Goal: Task Accomplishment & Management: Manage account settings

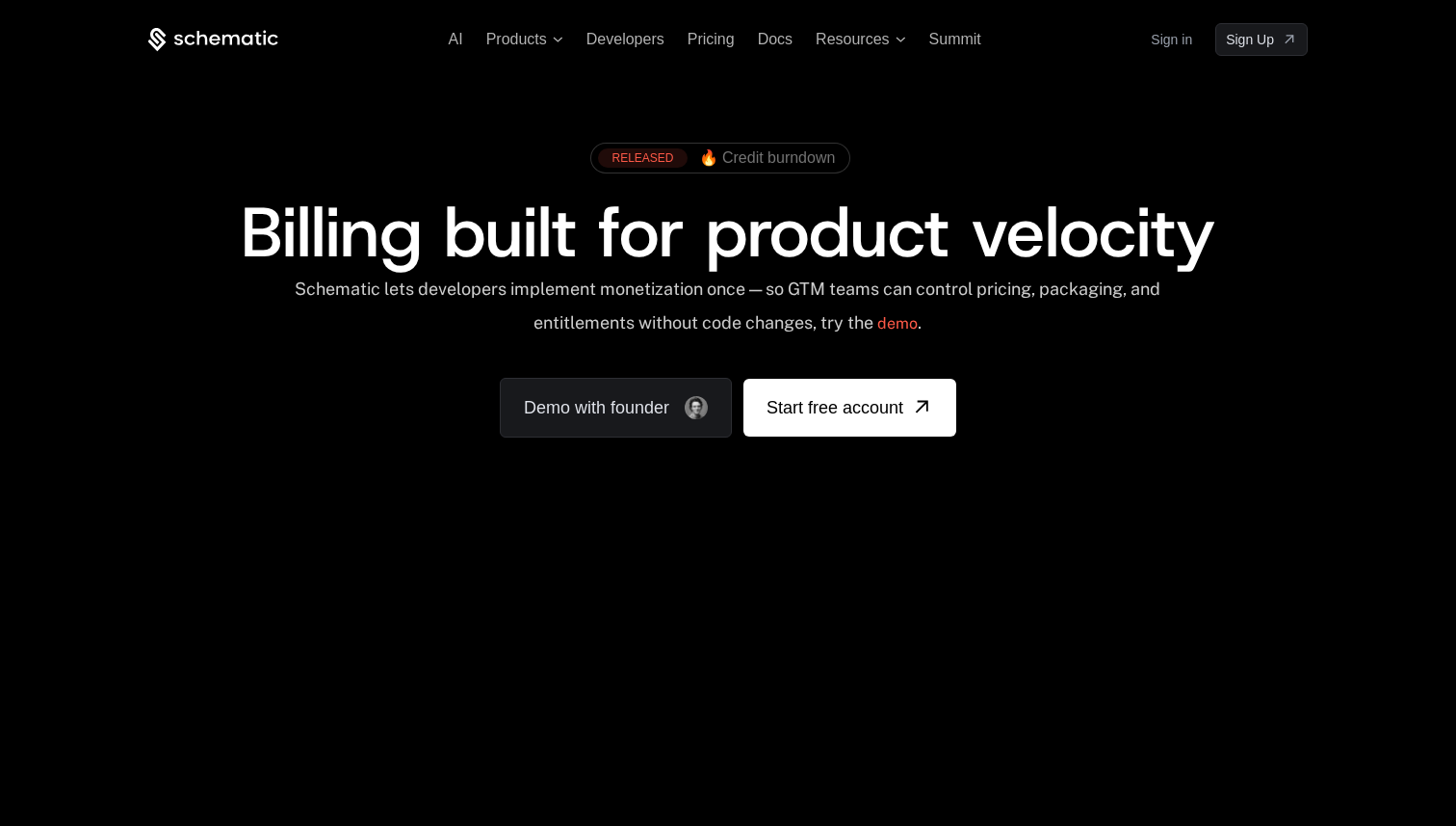
click at [1147, 45] on div "AI Products Developers Pricing Docs Resources Summit Sign in Sign Up" at bounding box center [727, 38] width 1159 height 33
click at [1167, 32] on link "Sign in" at bounding box center [1171, 38] width 41 height 31
click at [977, 282] on div "Schematic lets developers implement monetization once — so GTM teams can contro…" at bounding box center [727, 312] width 869 height 68
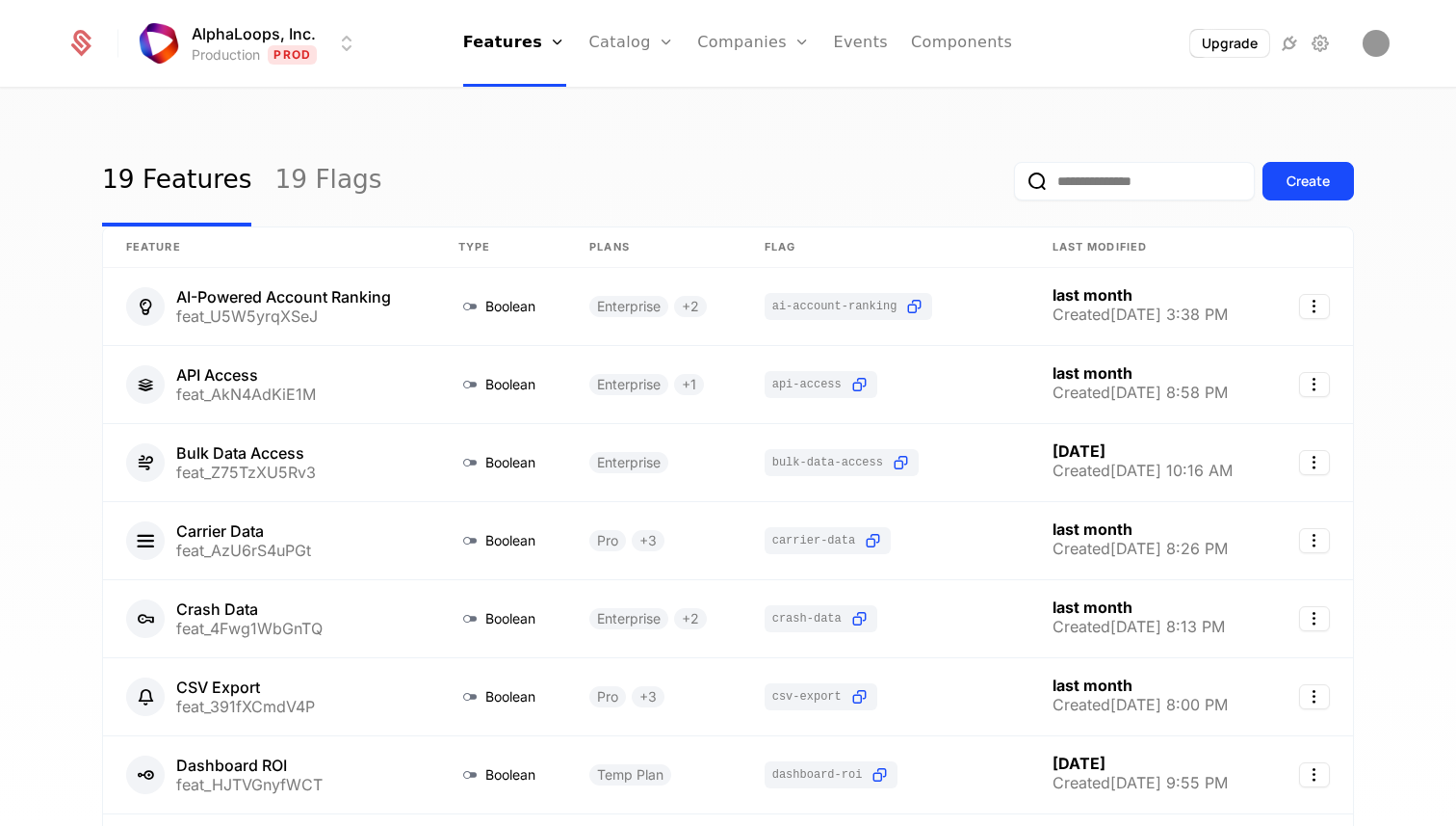
click at [1115, 173] on input "email" at bounding box center [1134, 181] width 241 height 38
type input "******"
click at [1014, 185] on button "submit" at bounding box center [1014, 185] width 0 height 0
click at [859, 40] on link "Events" at bounding box center [860, 43] width 55 height 87
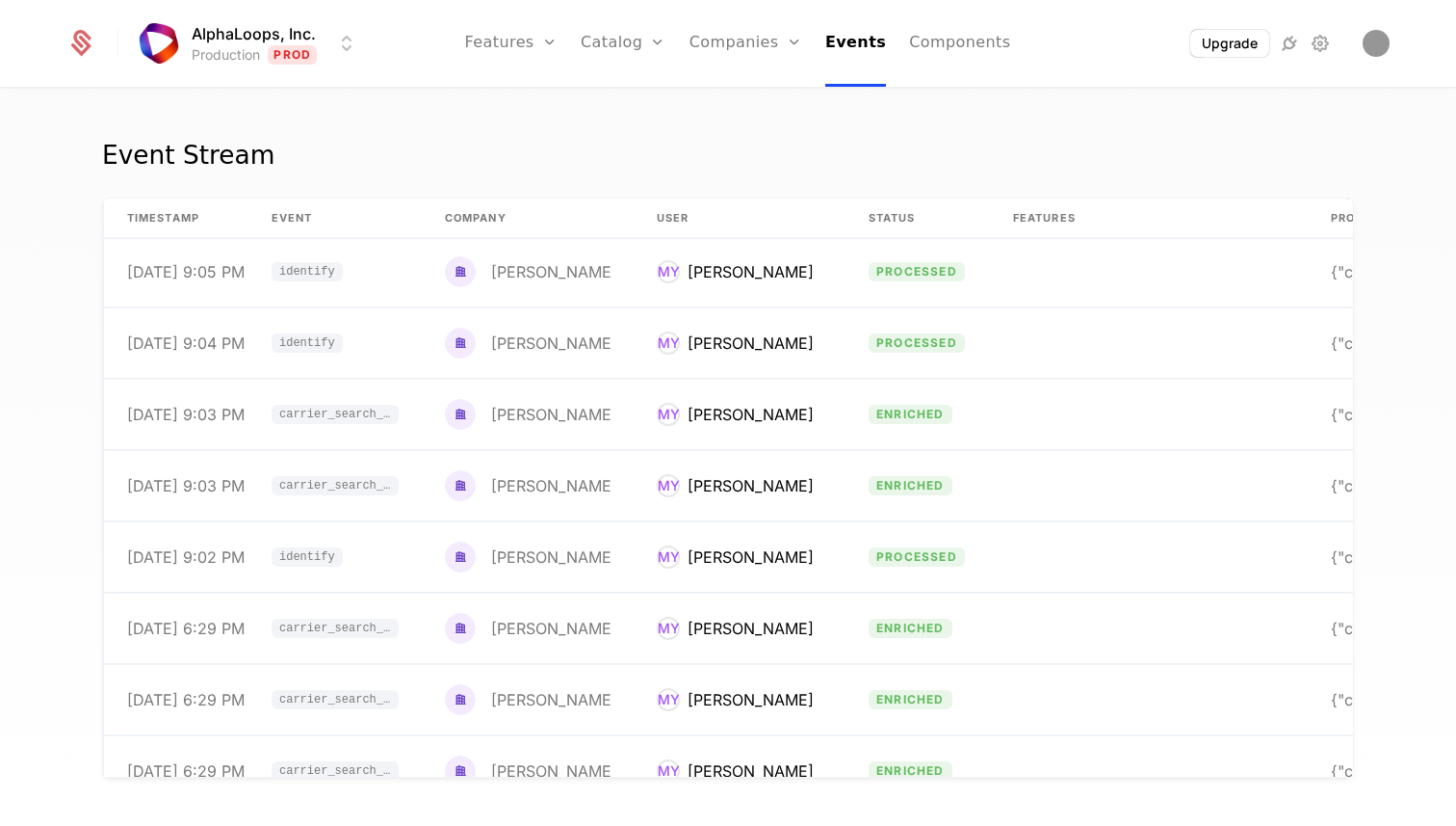
scroll to position [1573, 0]
click at [788, 444] on td "MY Mahir Yahaya" at bounding box center [739, 413] width 212 height 70
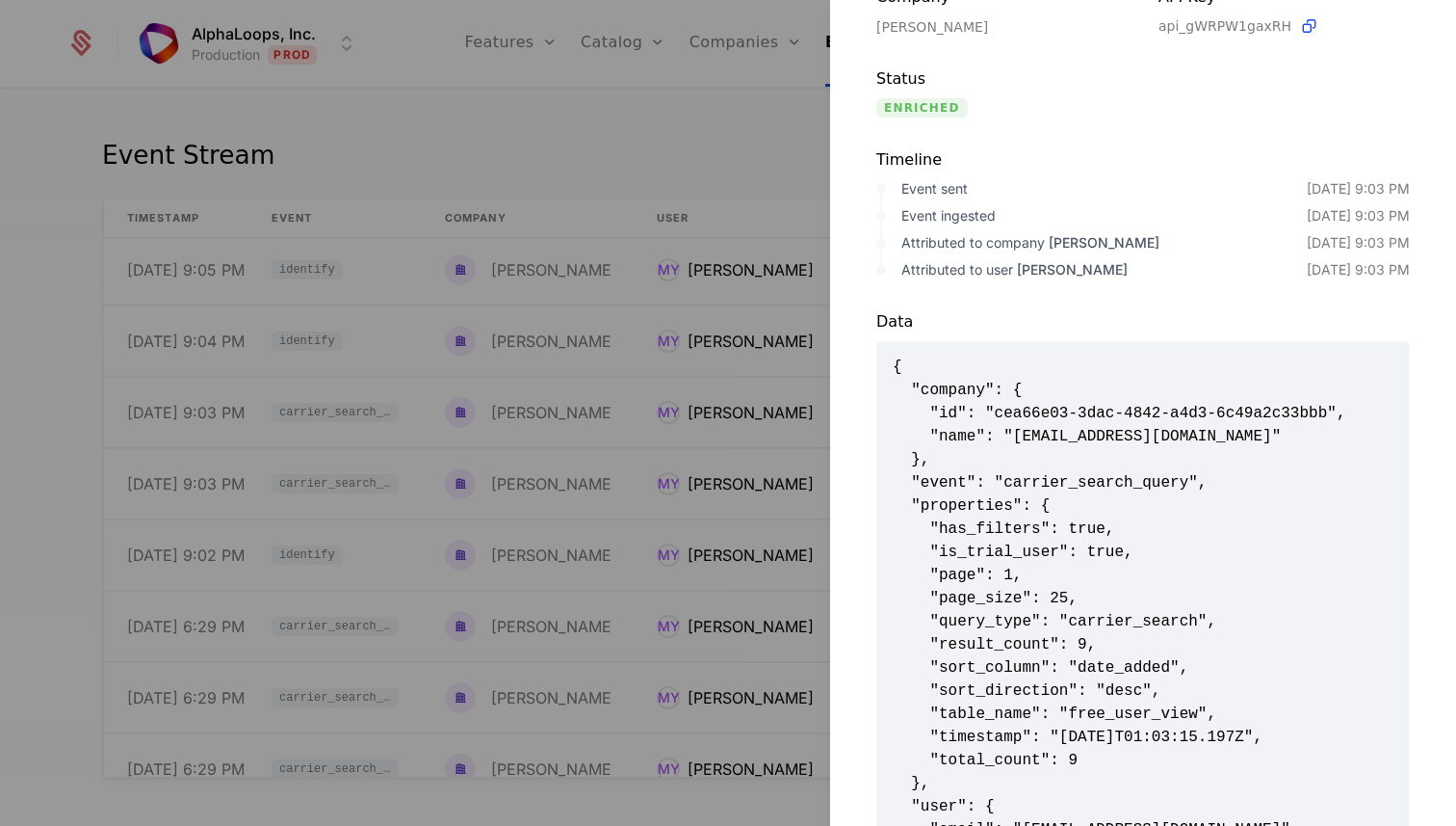
scroll to position [237, 0]
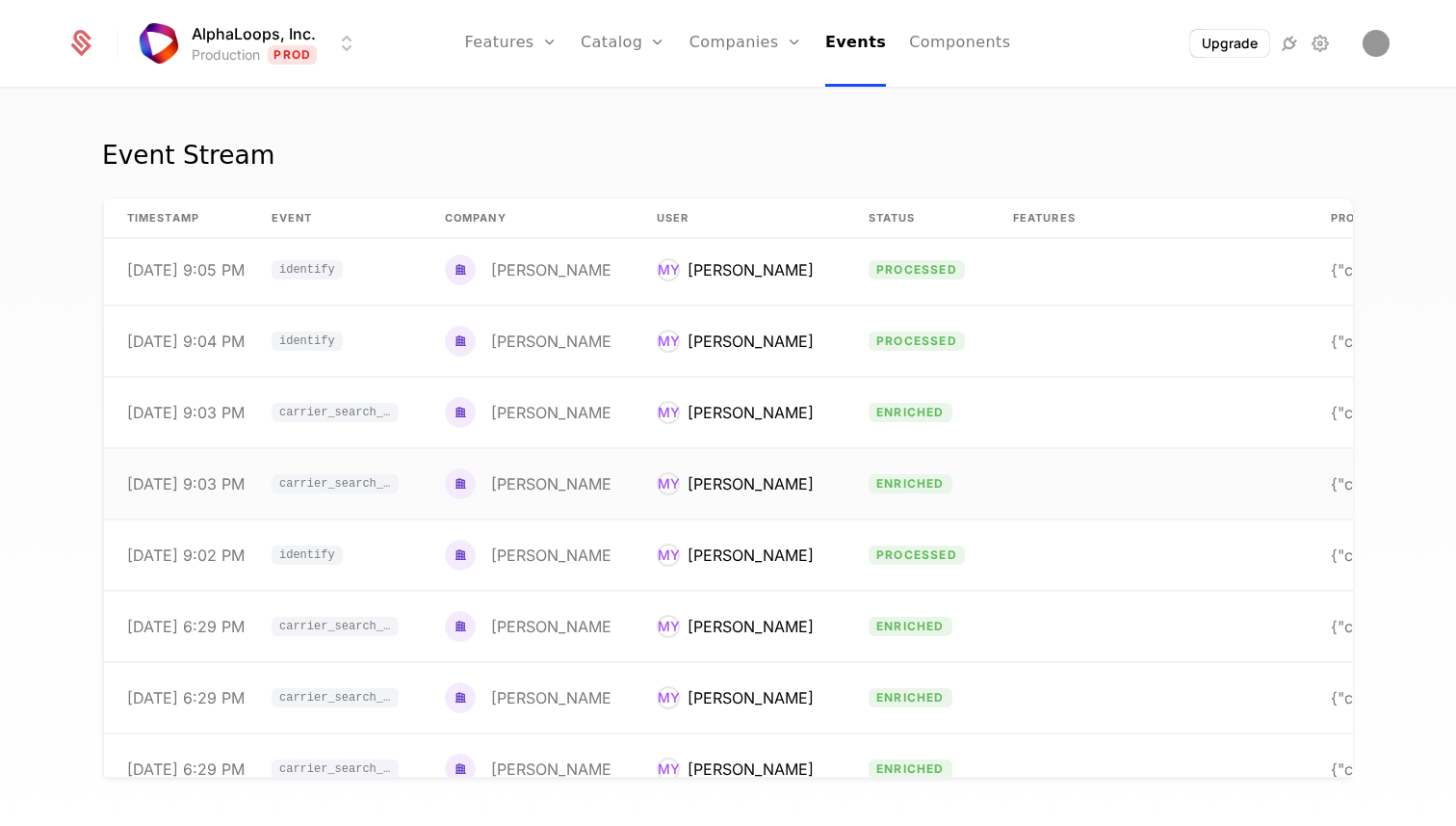
click at [796, 507] on td "MY Mahir Yahaya" at bounding box center [739, 484] width 212 height 70
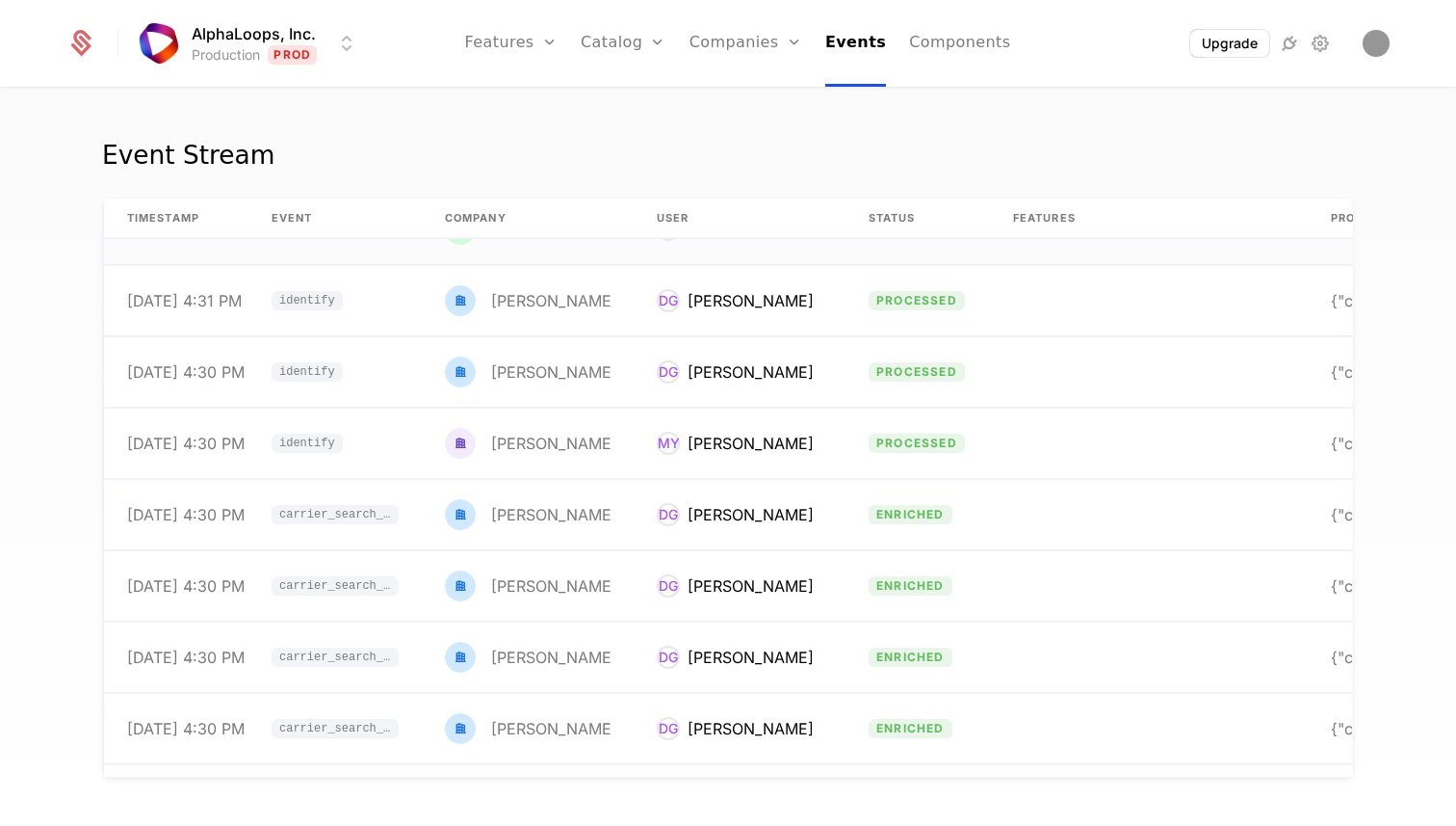
scroll to position [6381, 0]
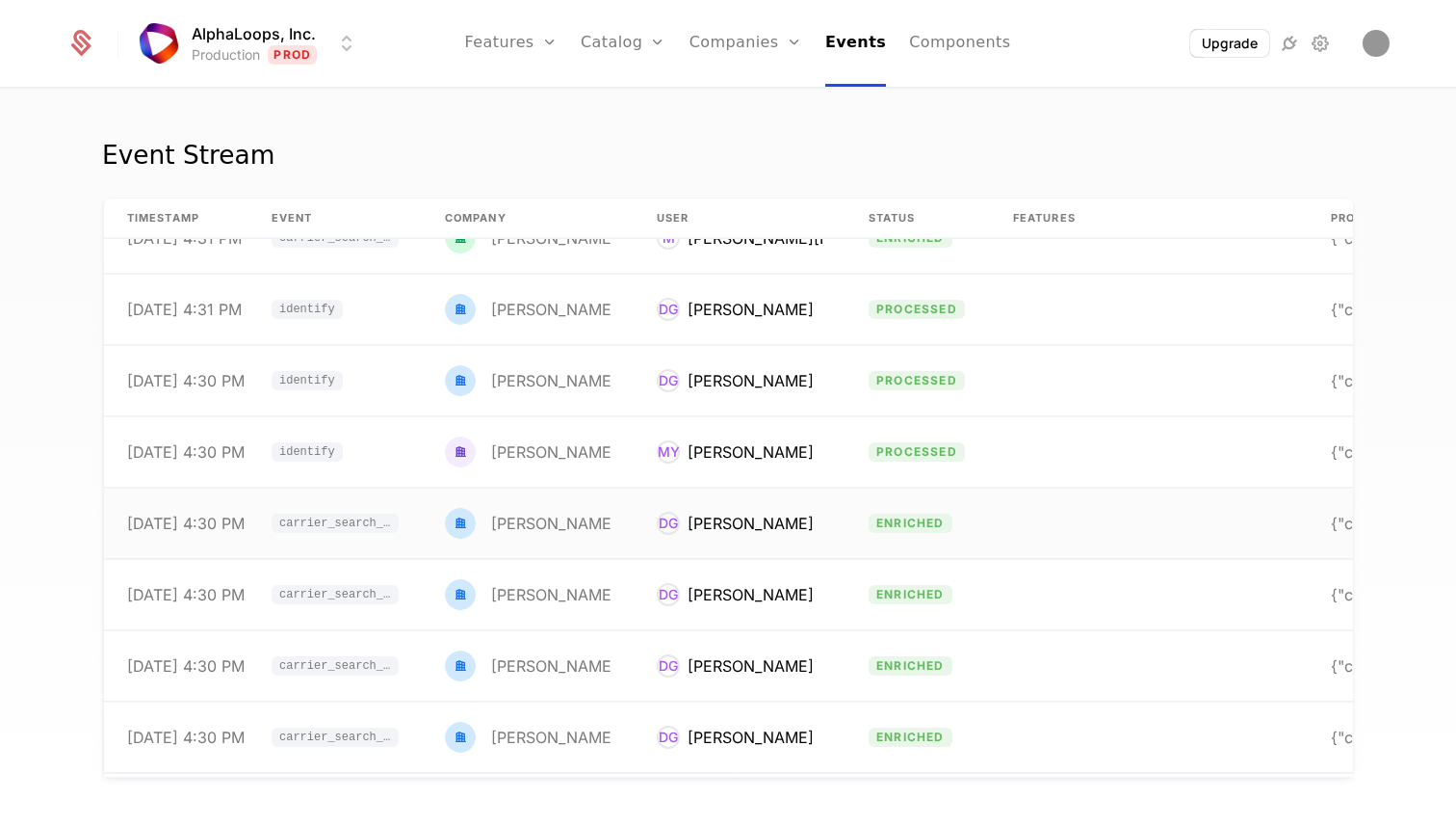
click at [725, 522] on div "Daniel Green" at bounding box center [751, 522] width 126 height 23
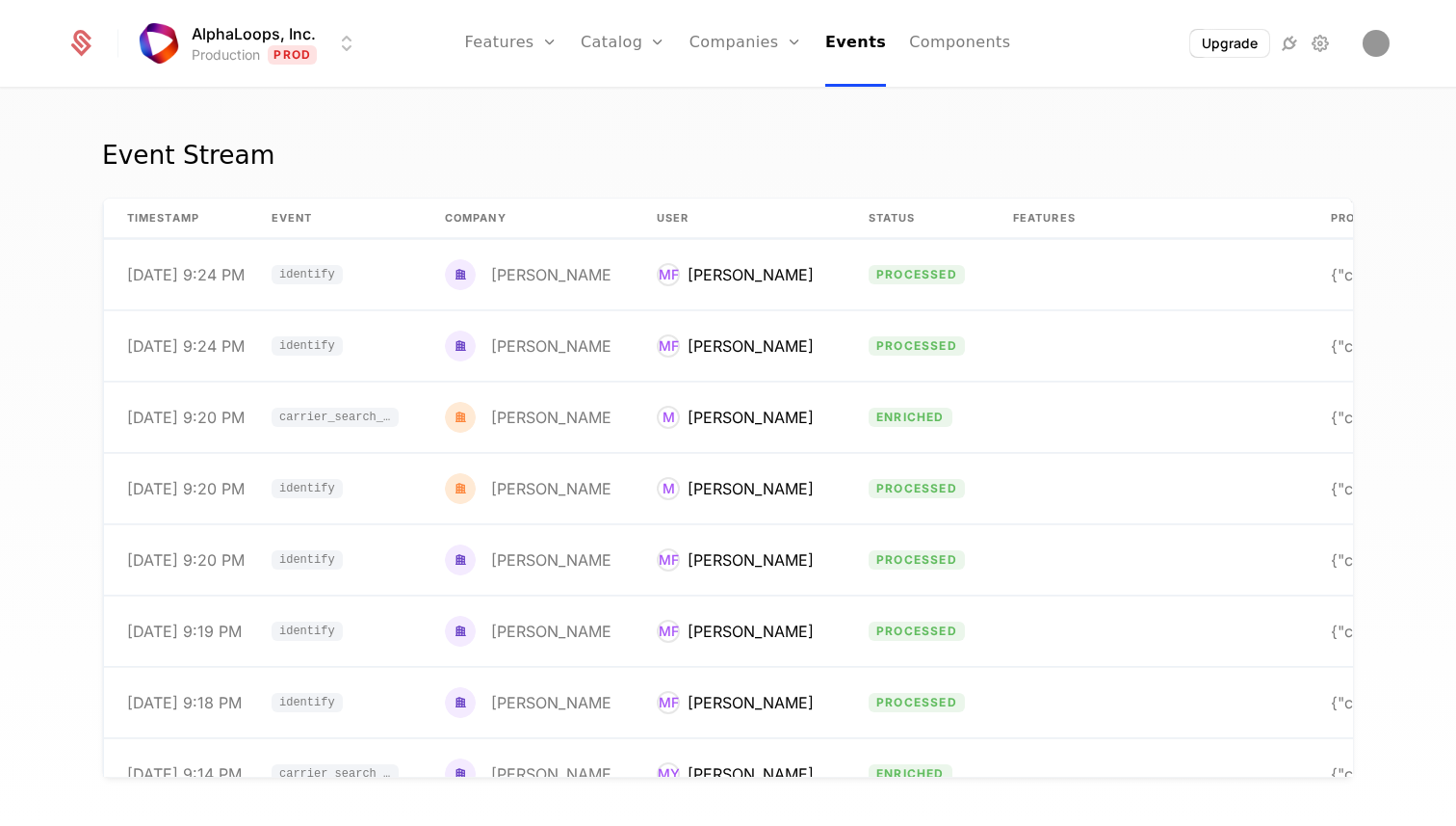
scroll to position [0, 0]
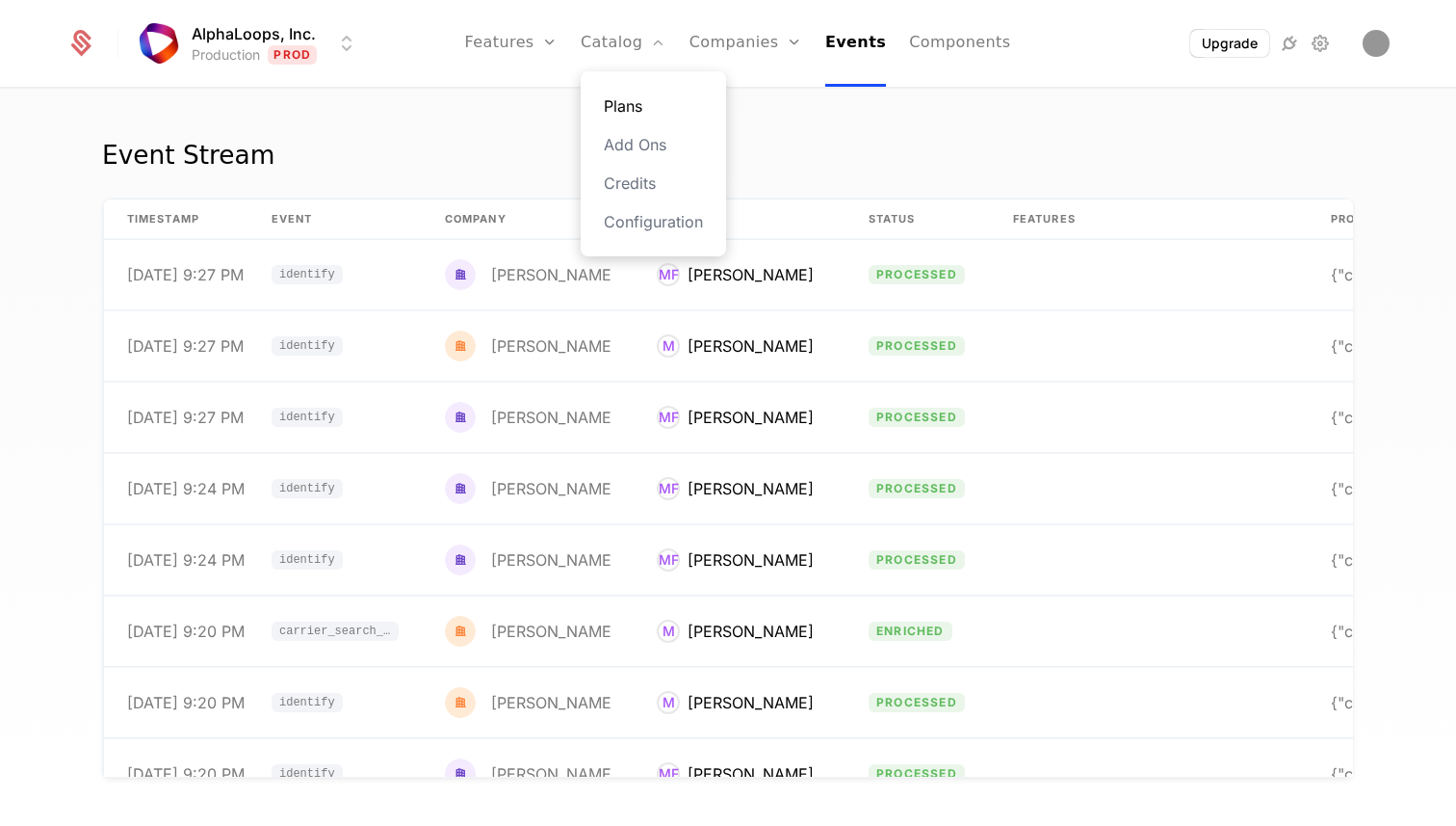
click at [651, 99] on link "Plans" at bounding box center [653, 106] width 100 height 23
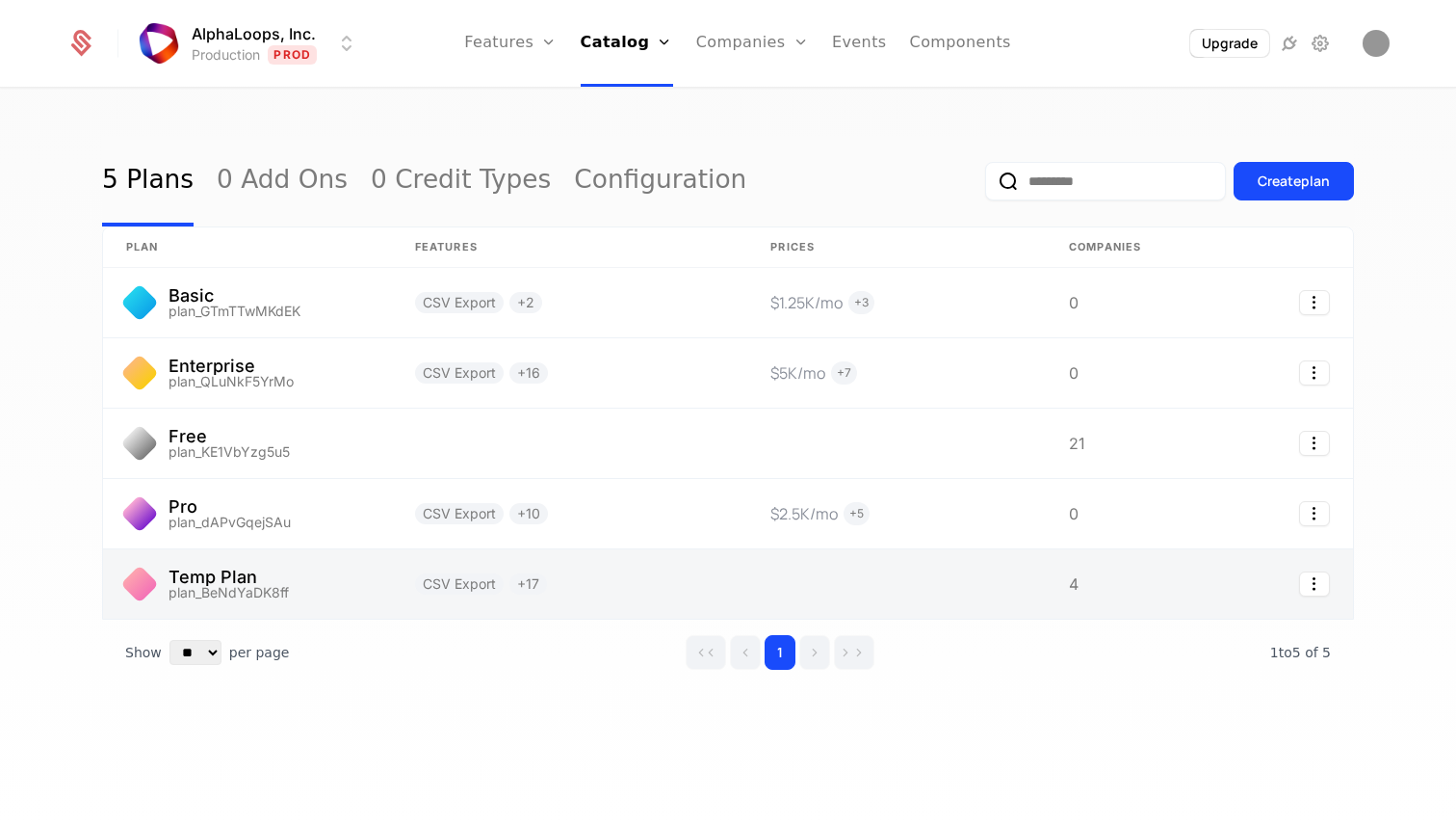
click at [706, 569] on link at bounding box center [569, 583] width 355 height 69
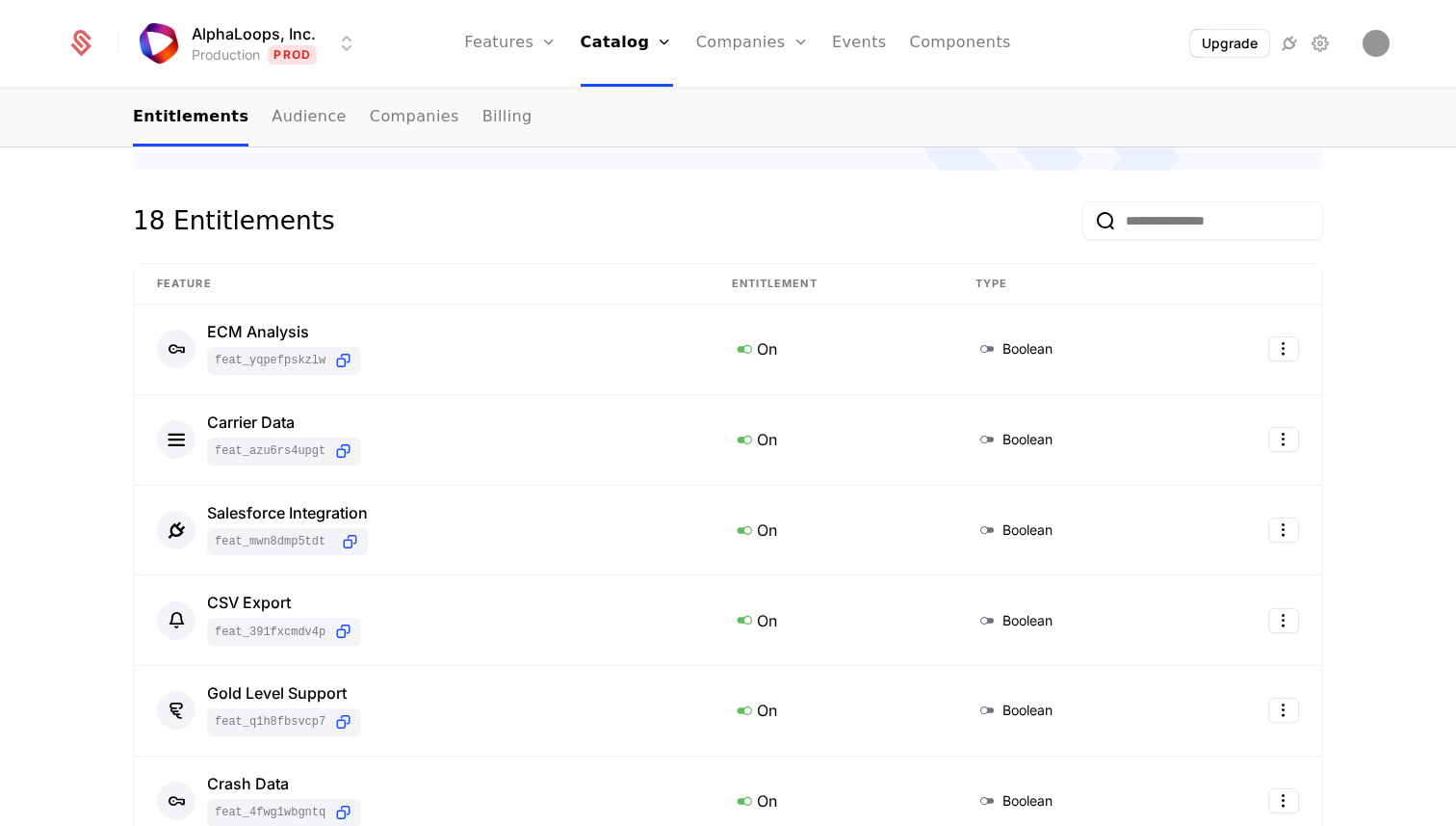
scroll to position [476, 0]
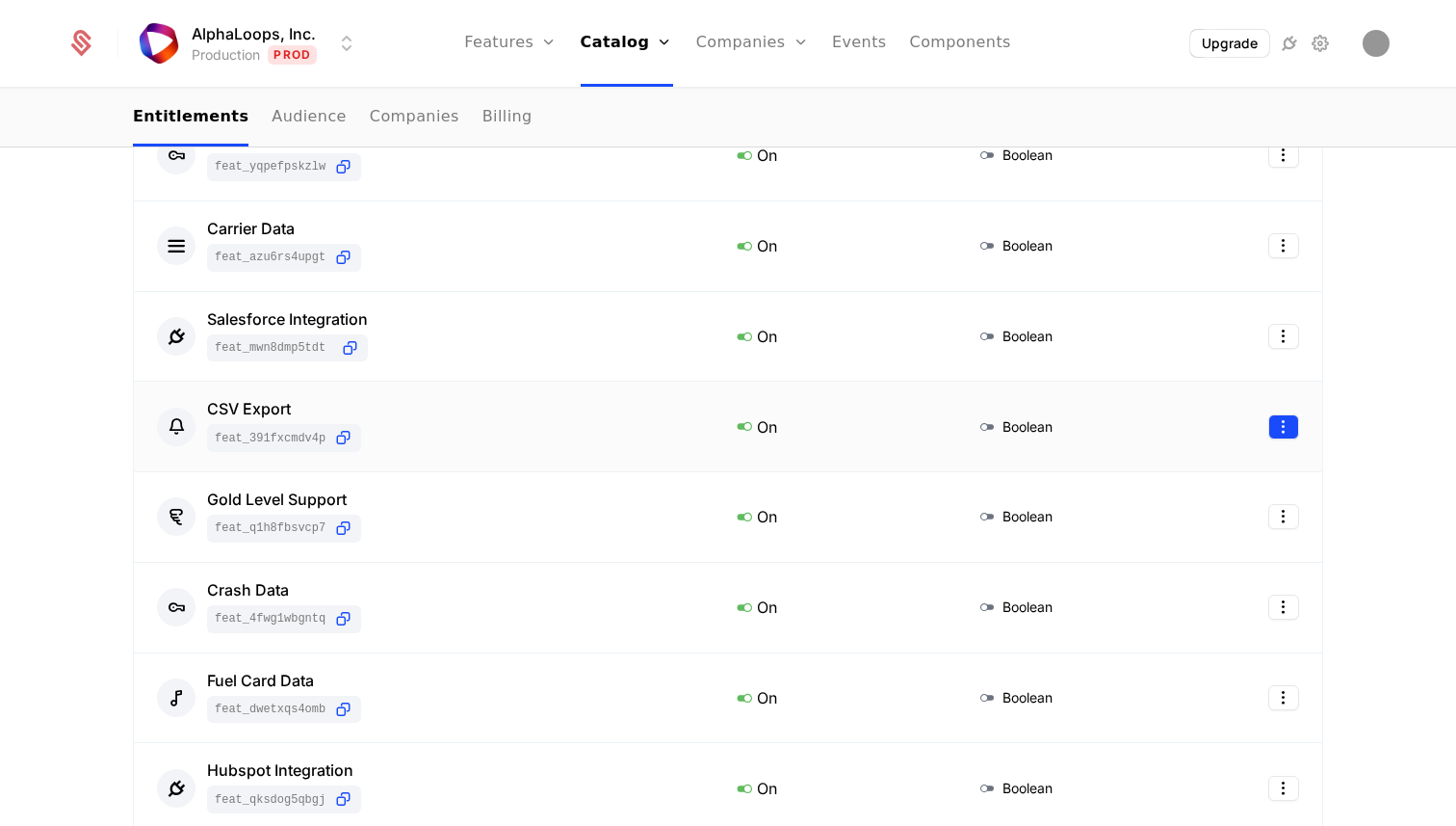
click at [1283, 427] on html "AlphaLoops, Inc. Production Prod Features Features Flags Catalog Plans Add Ons …" at bounding box center [728, 413] width 1456 height 826
click at [1161, 465] on div "Delete" at bounding box center [1158, 477] width 57 height 27
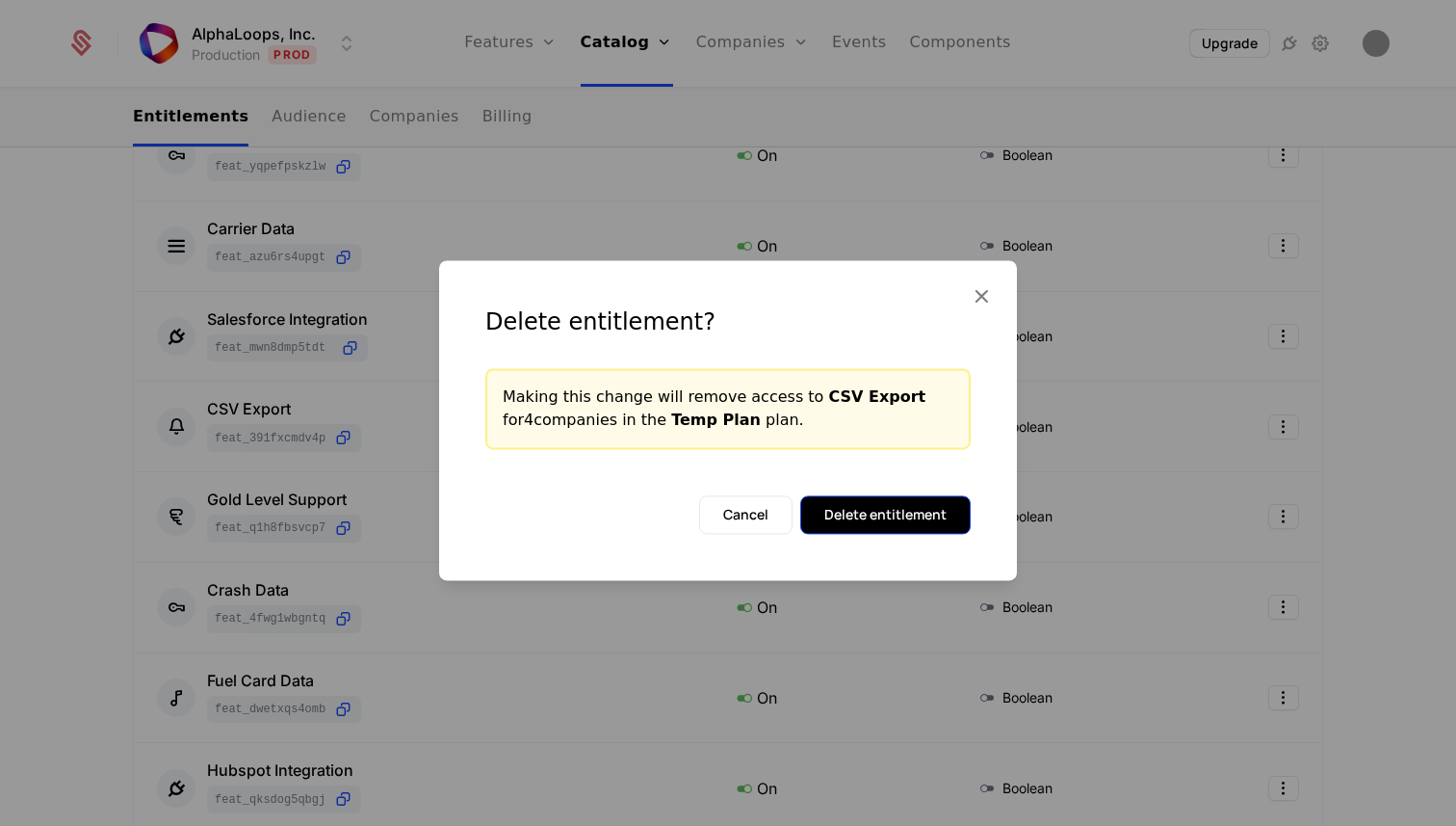
click at [937, 503] on button "Delete entitlement" at bounding box center [885, 514] width 171 height 38
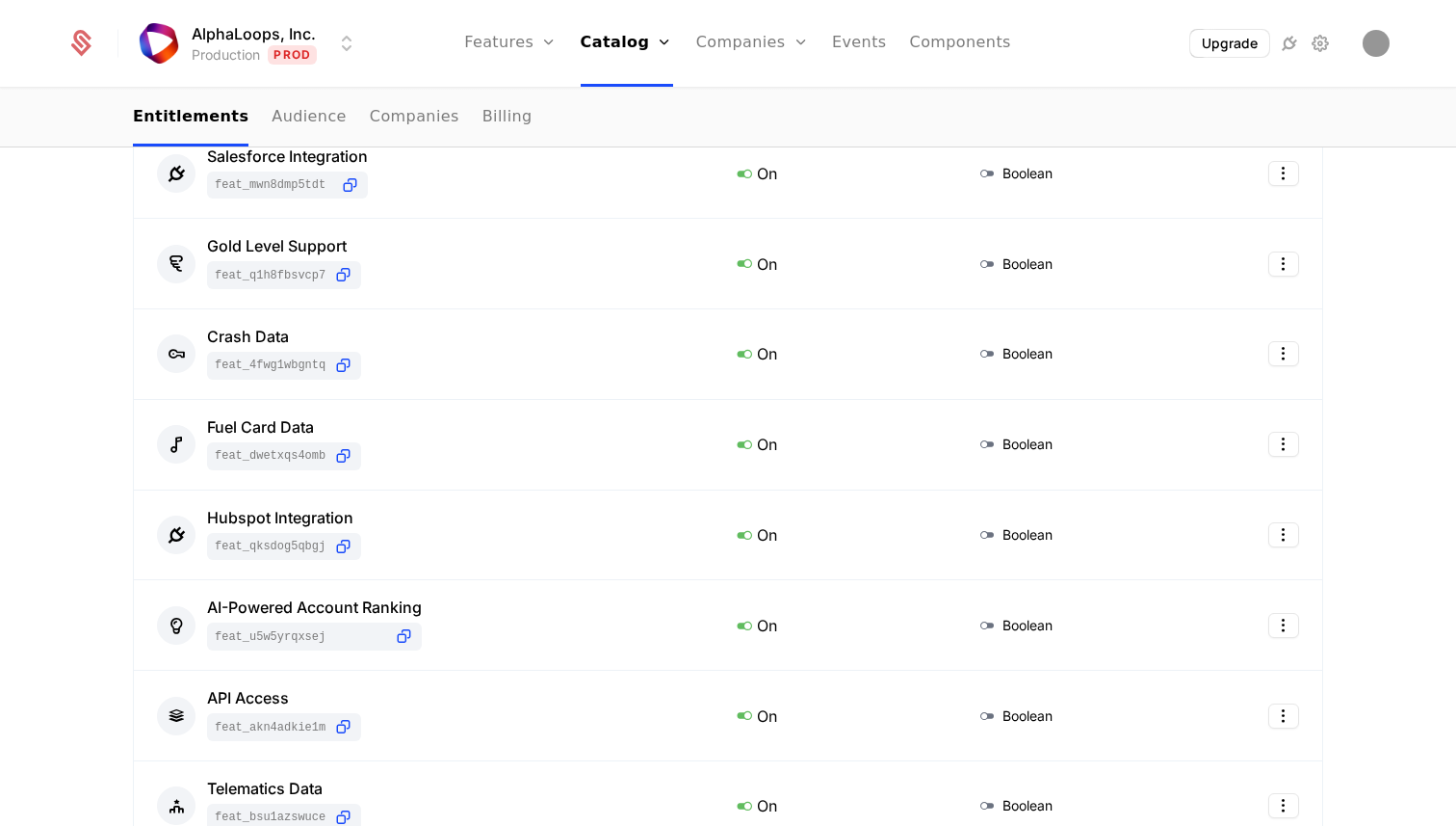
scroll to position [1231, 0]
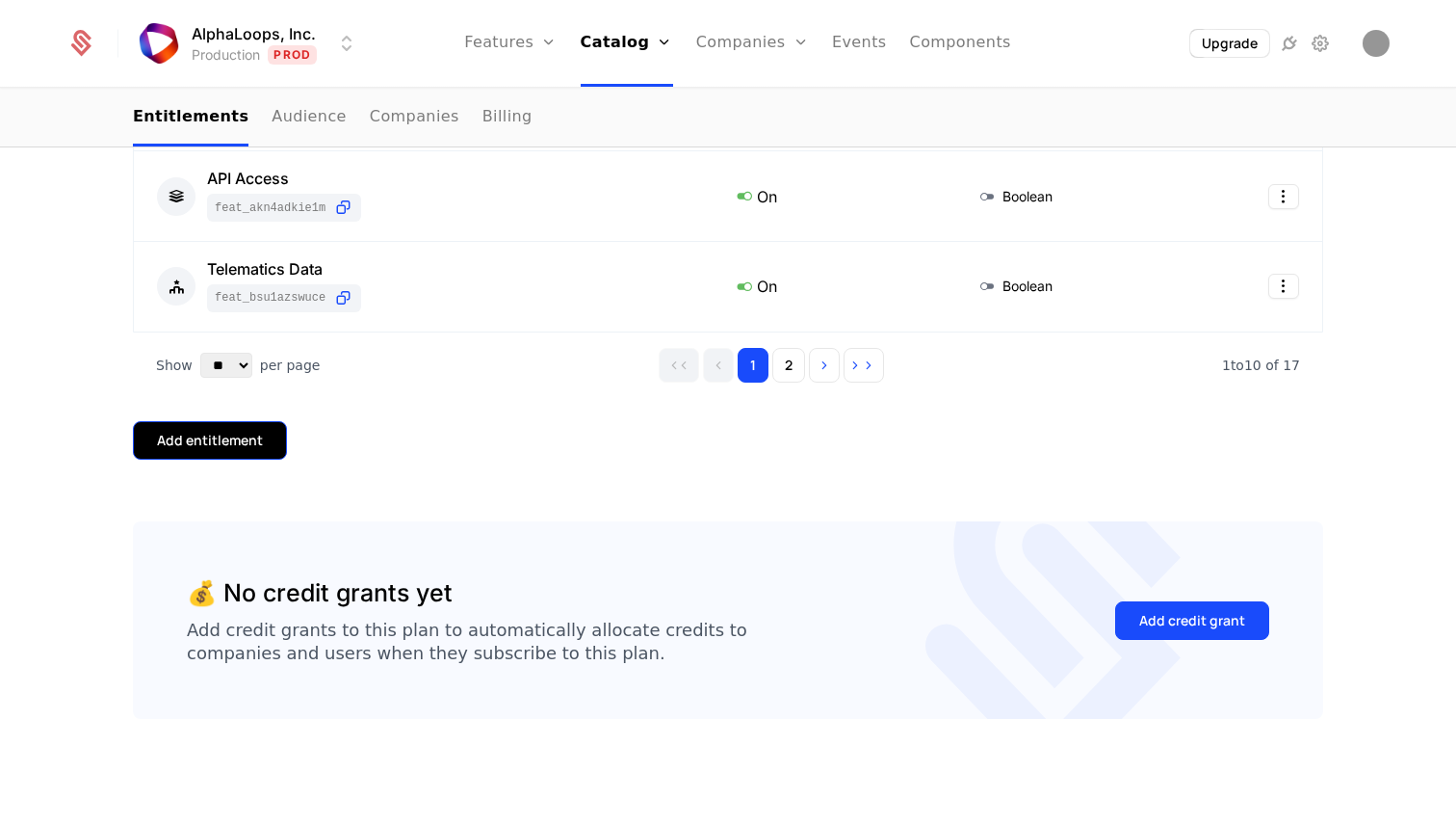
click at [240, 446] on div "Add entitlement" at bounding box center [209, 440] width 106 height 20
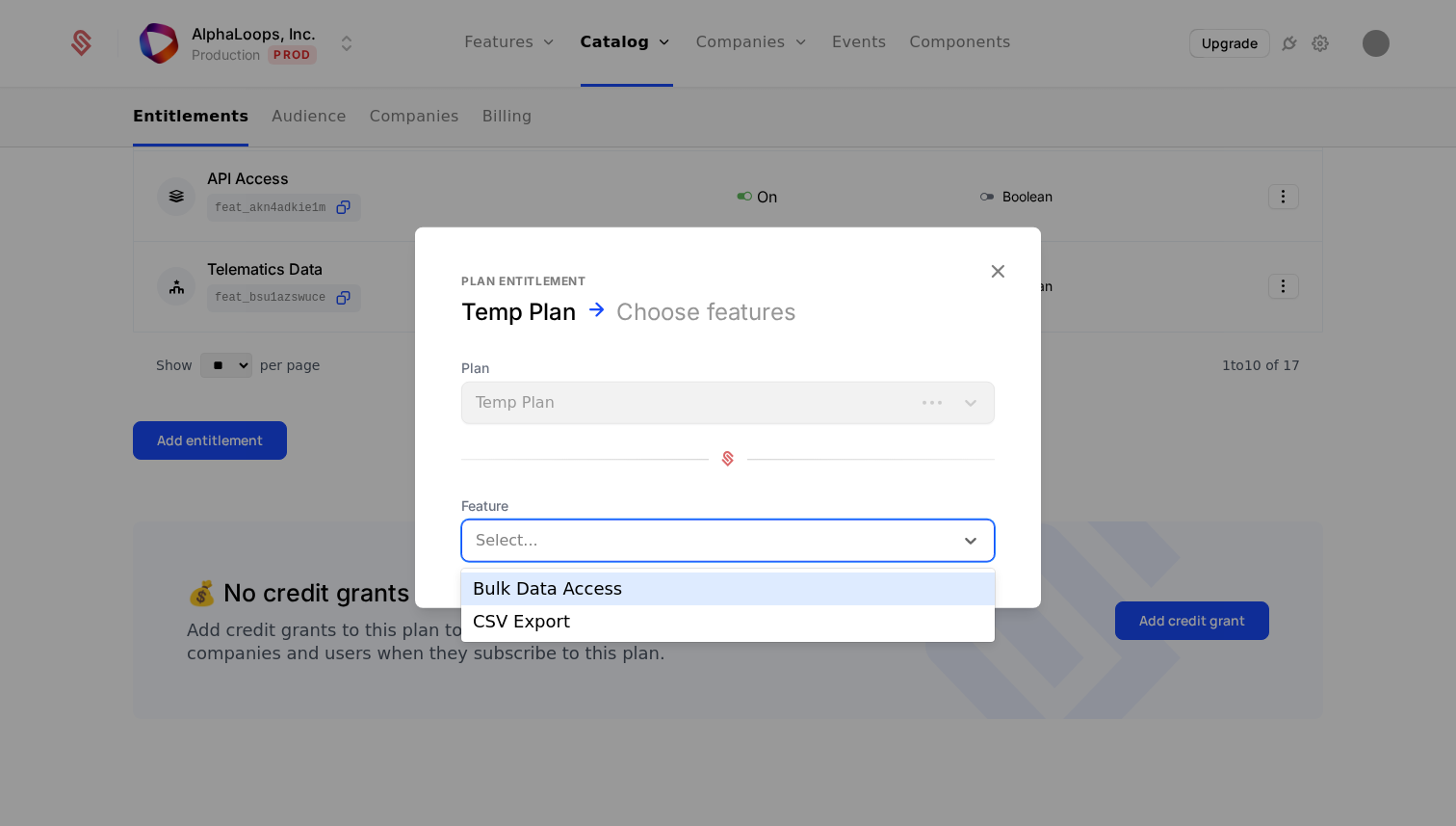
click at [637, 545] on div at bounding box center [709, 539] width 465 height 27
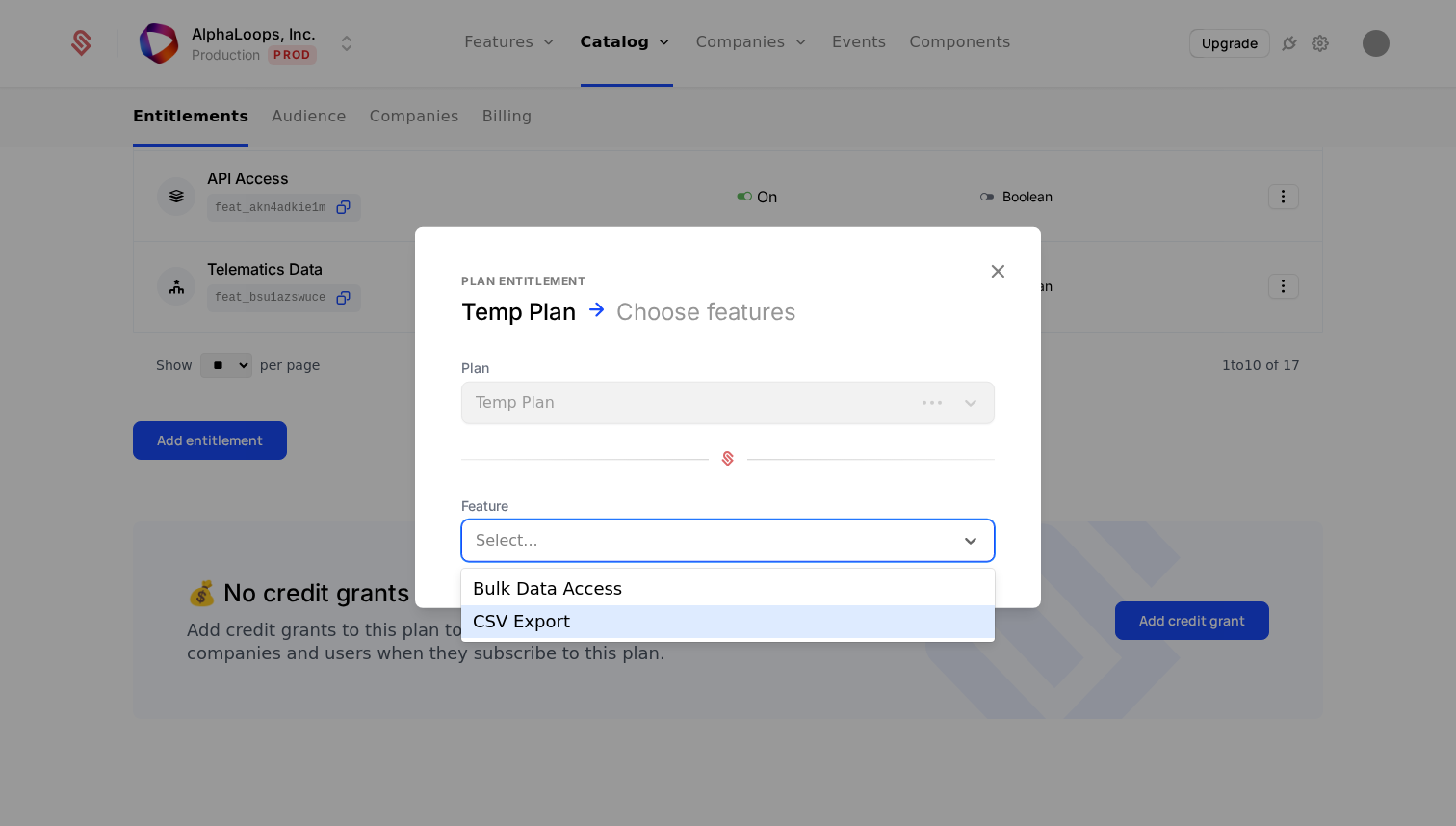
click at [613, 619] on div "CSV Export" at bounding box center [727, 622] width 510 height 18
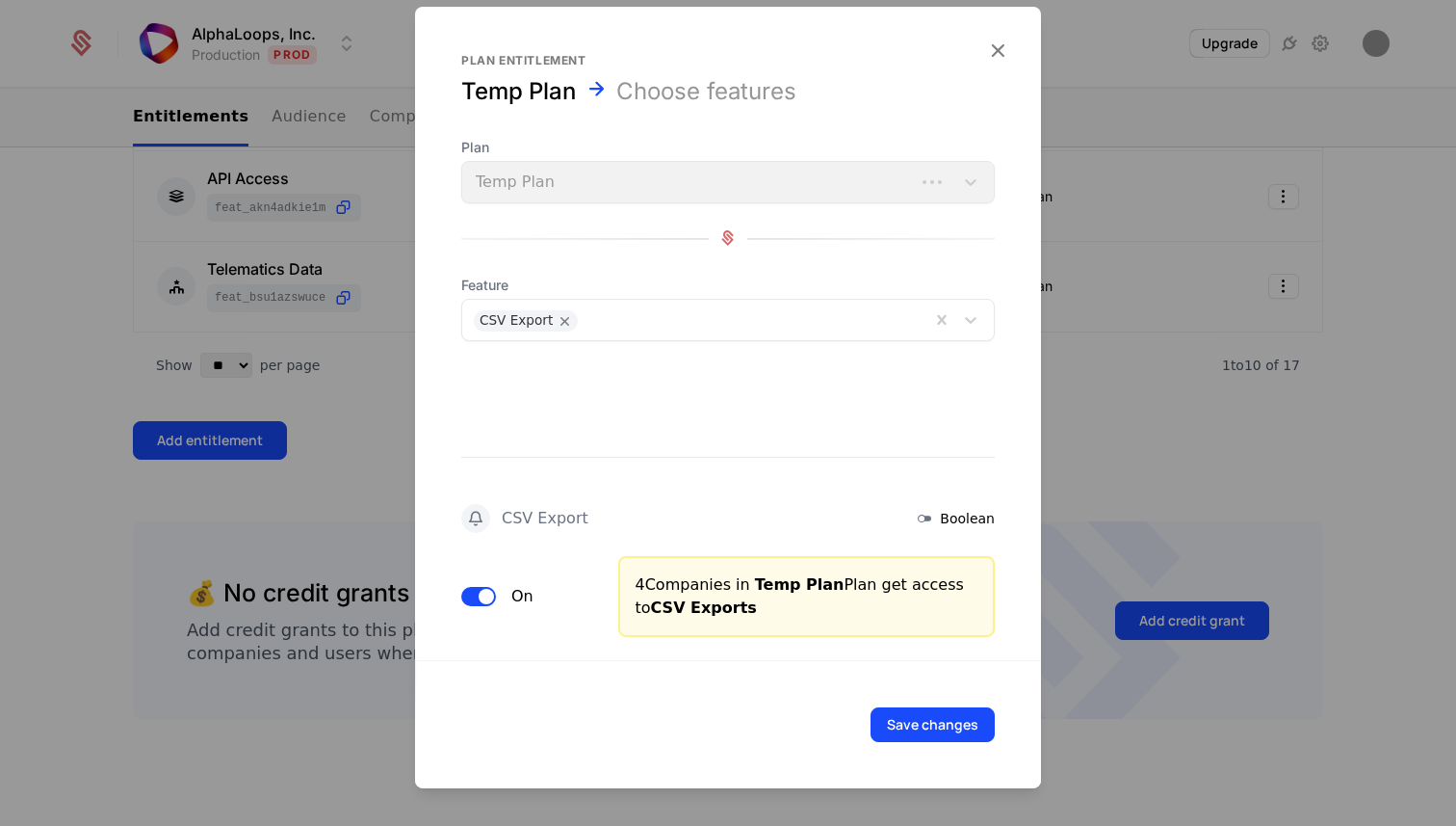
click at [960, 693] on div "Save changes" at bounding box center [728, 723] width 625 height 128
click at [960, 718] on button "Save changes" at bounding box center [932, 723] width 124 height 35
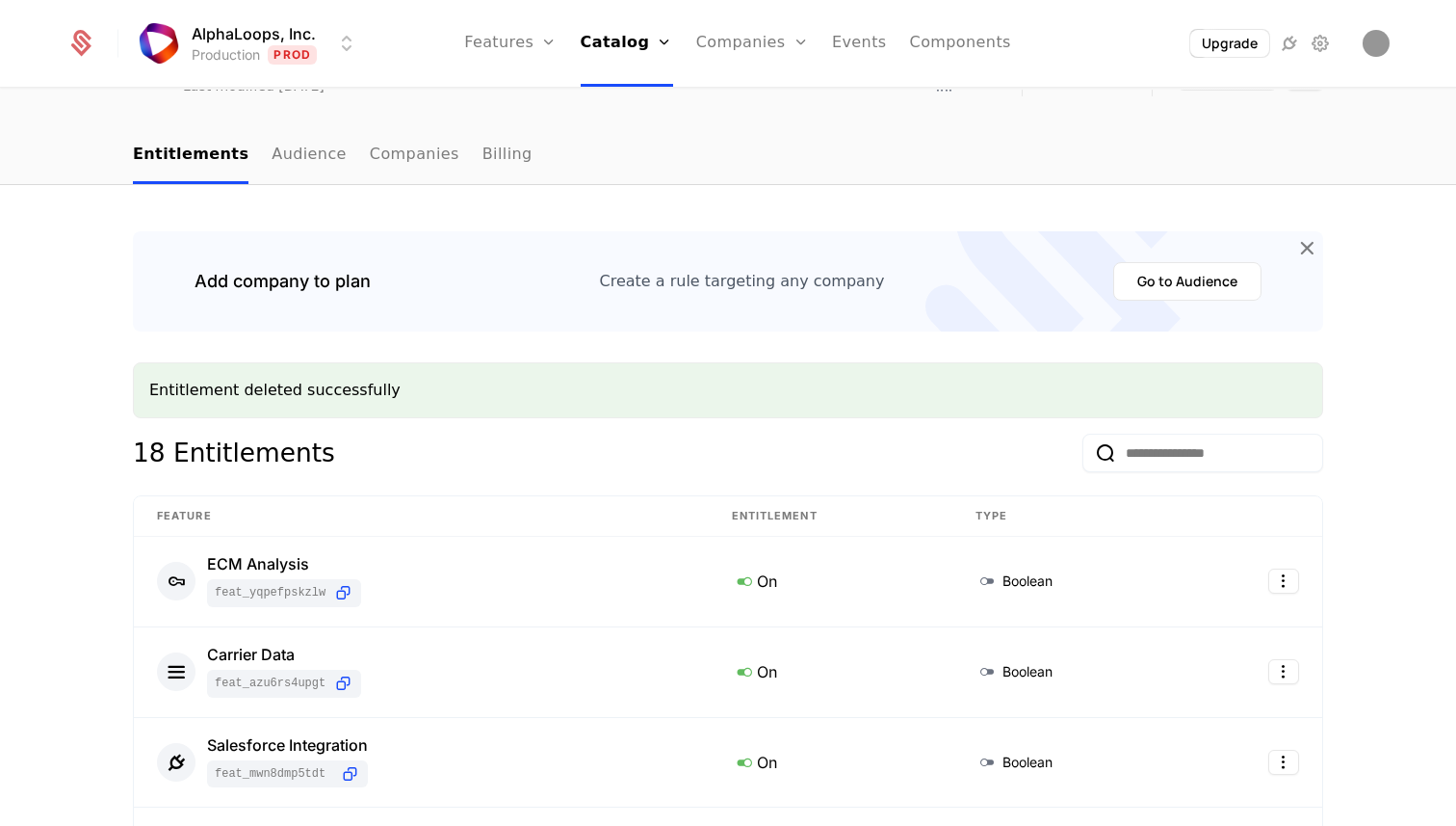
scroll to position [0, 0]
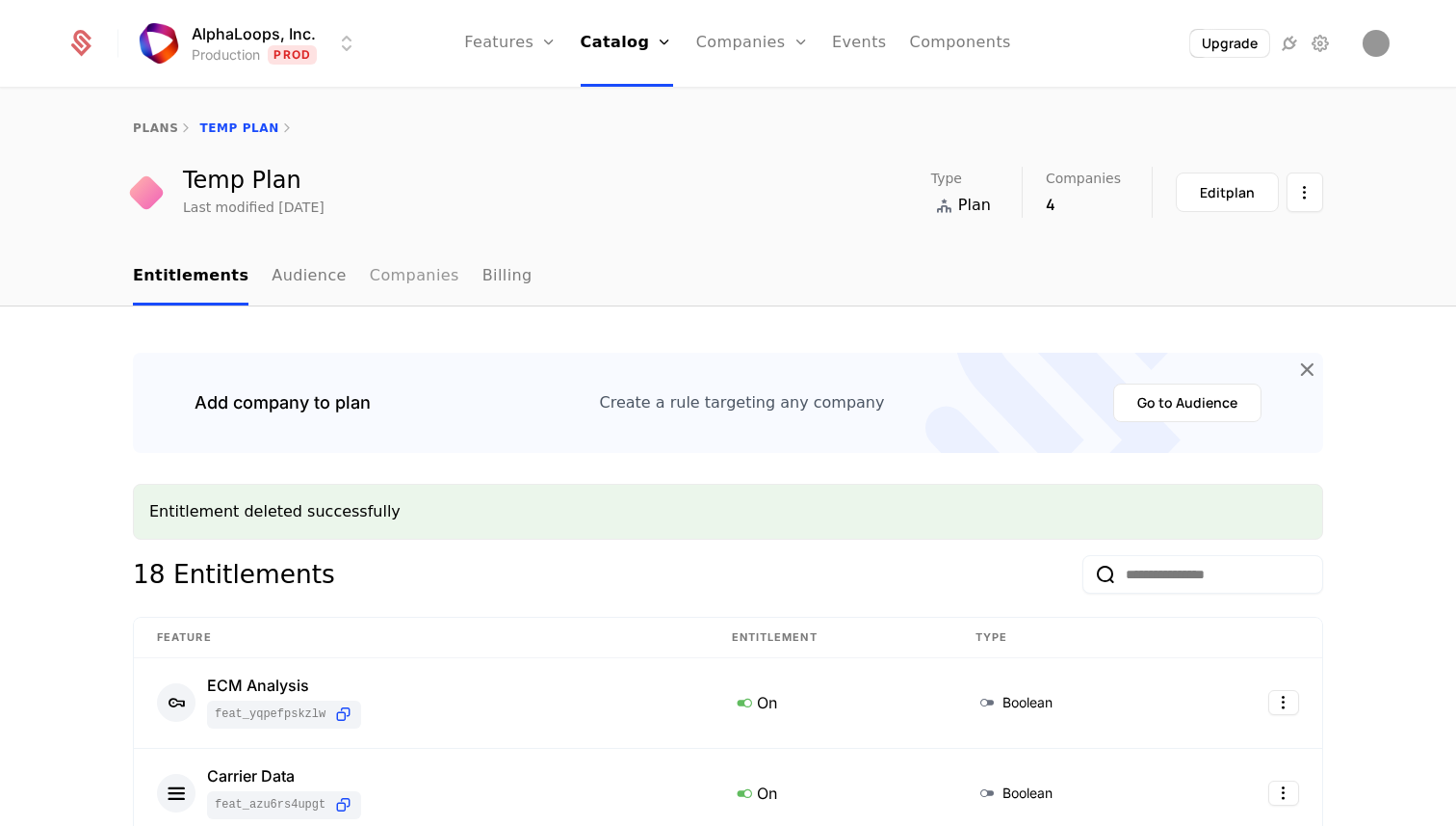
click at [408, 276] on link "Companies" at bounding box center [414, 277] width 90 height 57
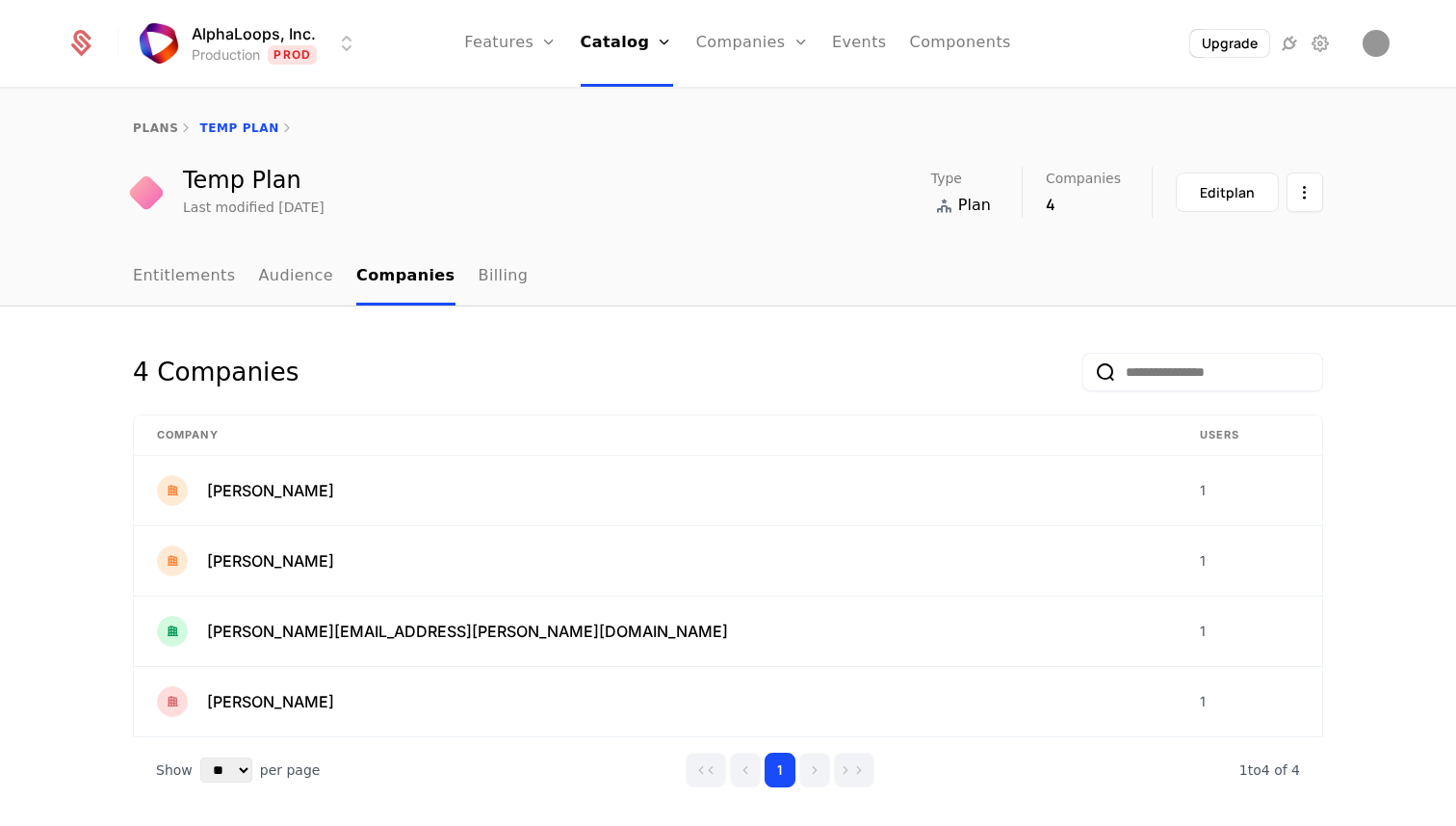
scroll to position [23, 0]
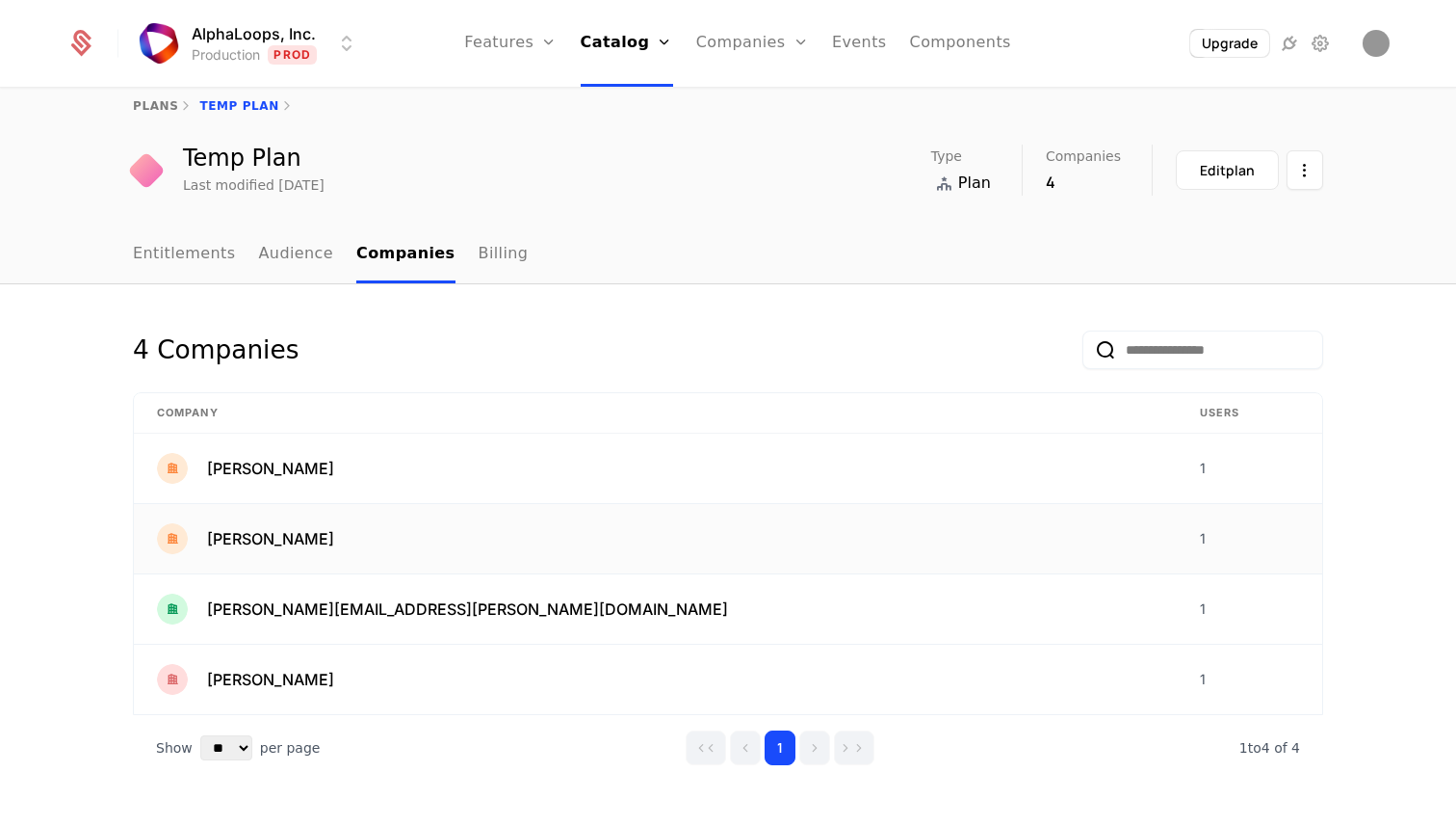
click at [215, 538] on span "Matt" at bounding box center [270, 538] width 127 height 23
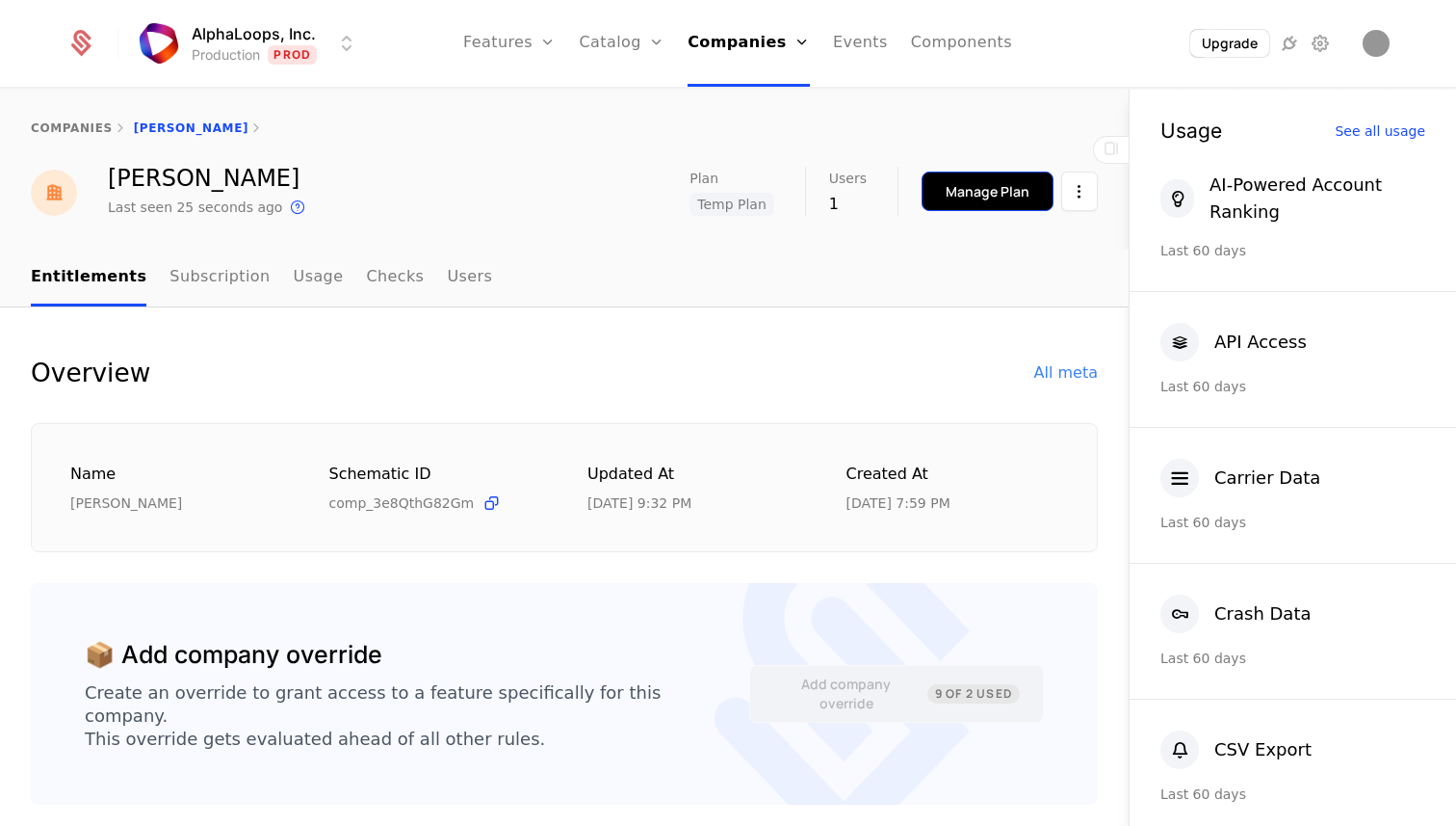
click at [978, 188] on div "Manage Plan" at bounding box center [987, 191] width 84 height 20
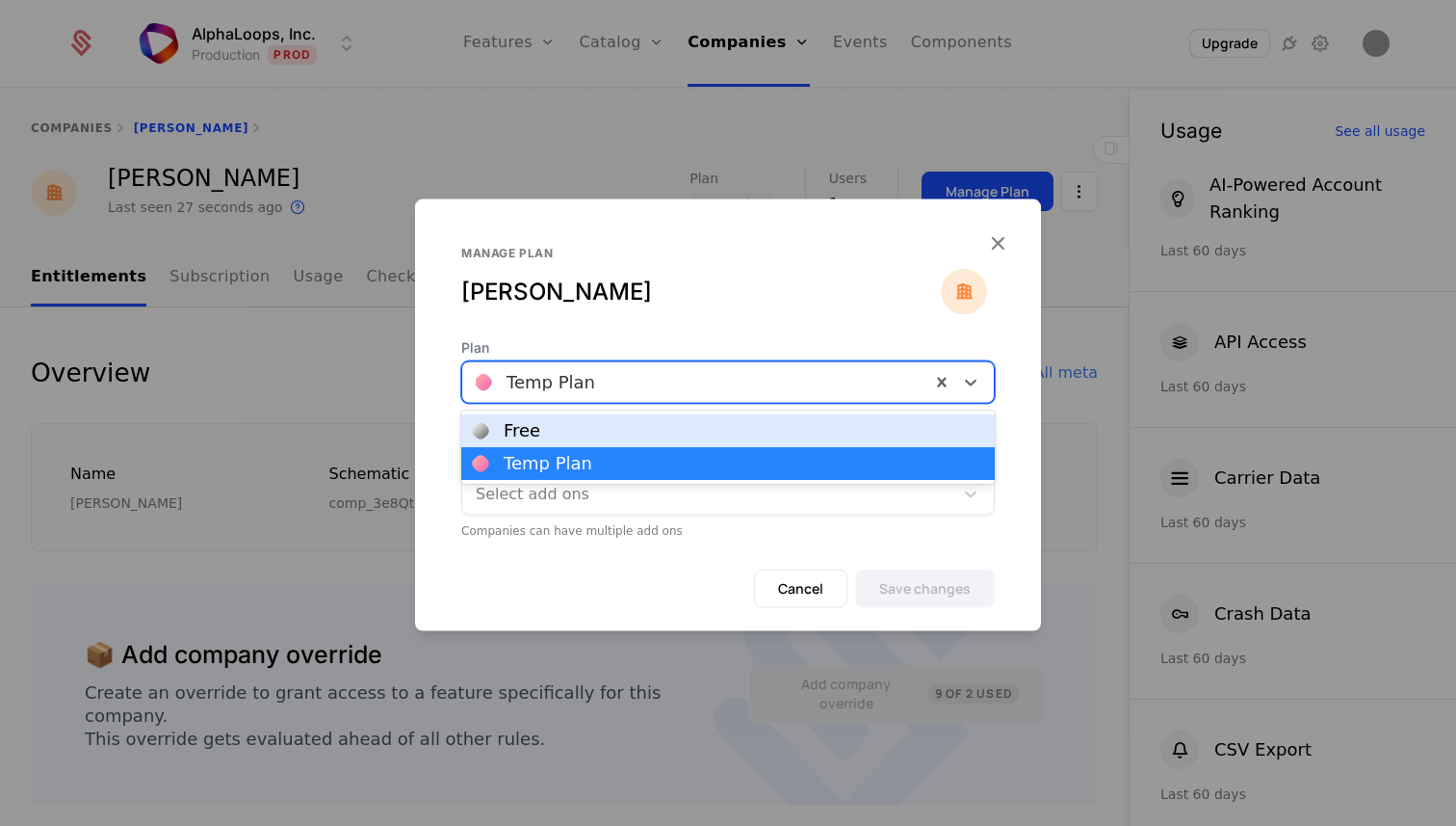
click at [611, 380] on div at bounding box center [695, 381] width 441 height 27
click at [598, 432] on div "Free" at bounding box center [727, 431] width 510 height 18
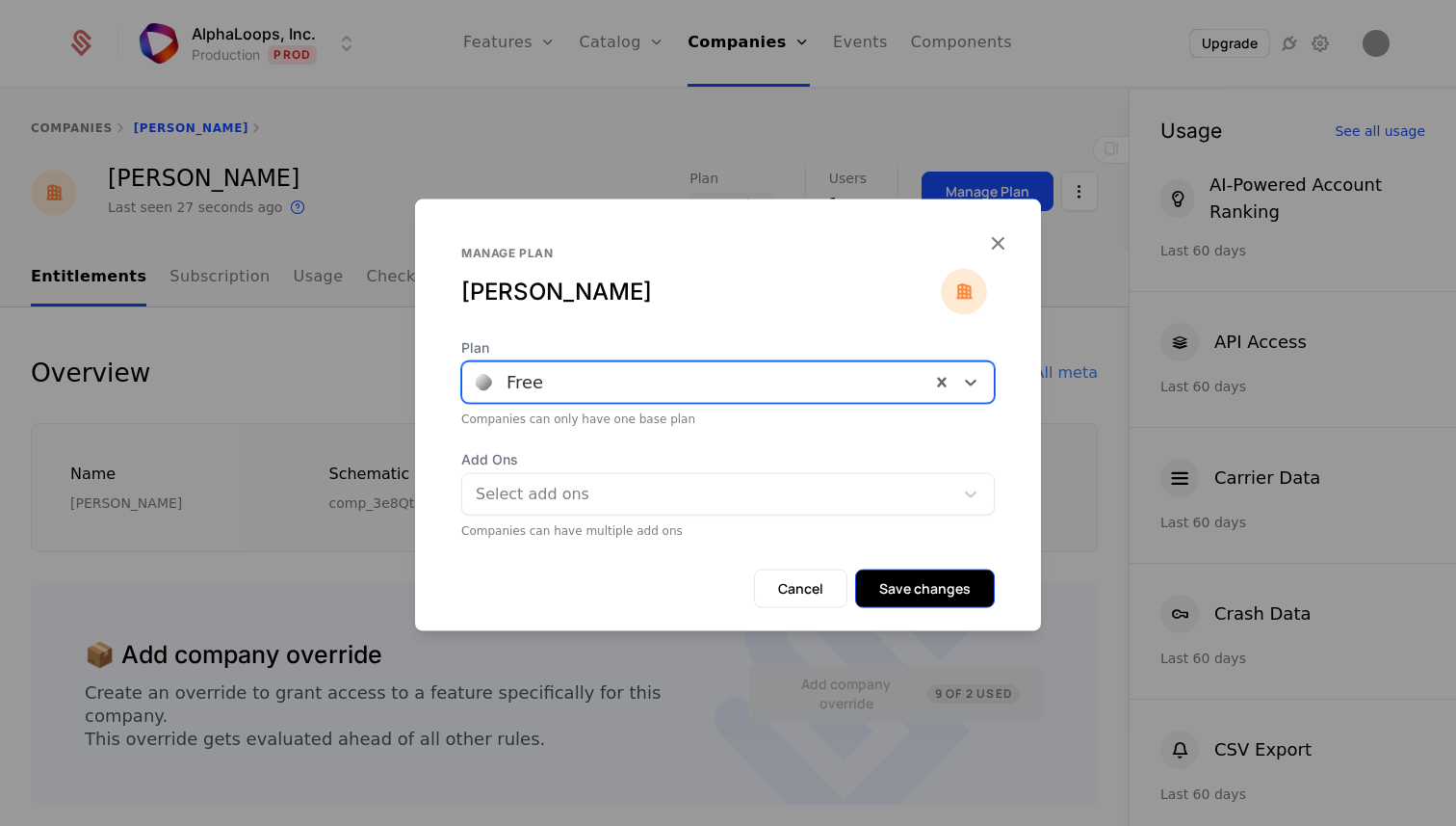
click at [924, 597] on button "Save changes" at bounding box center [925, 587] width 140 height 38
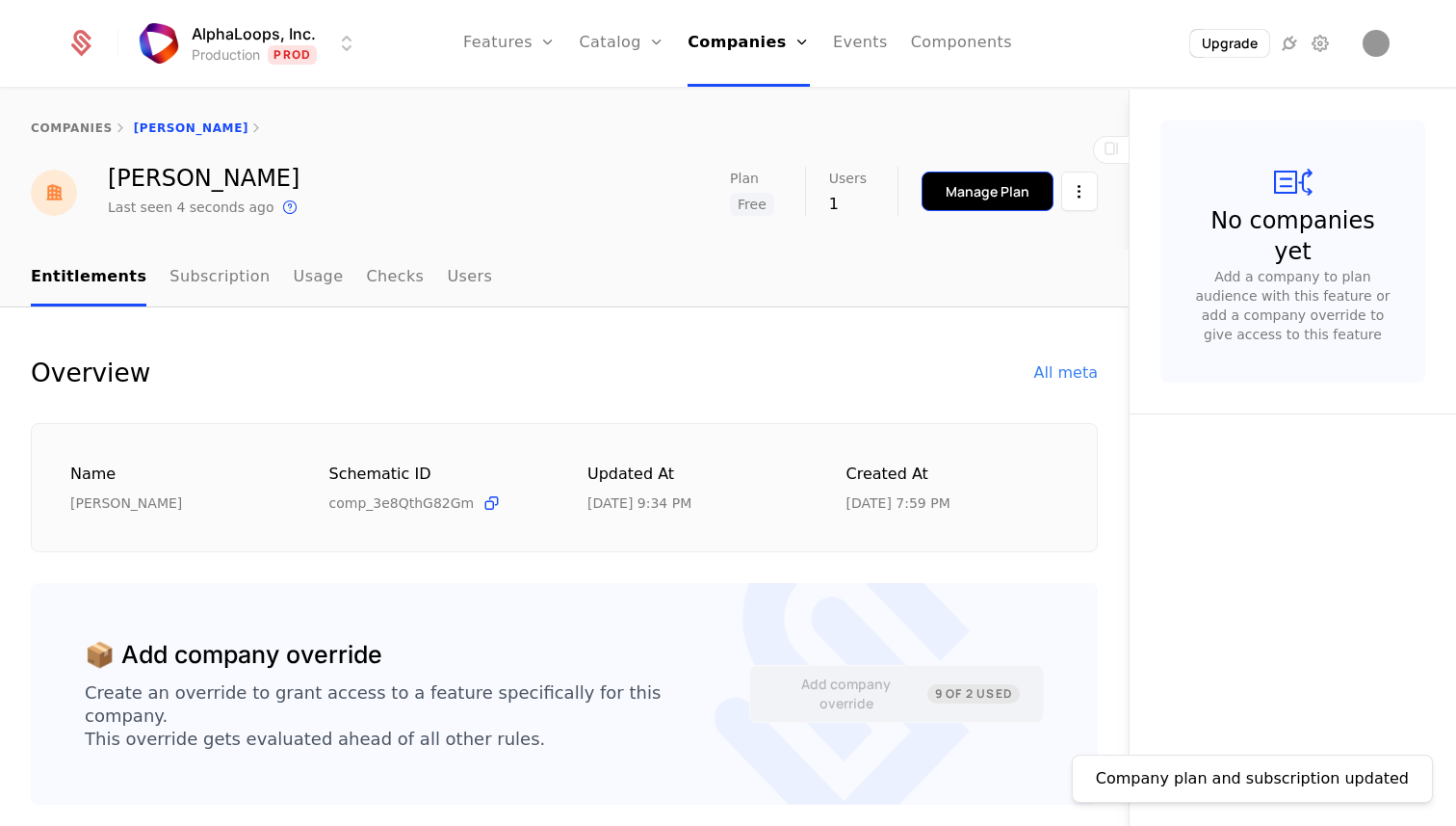
click at [998, 182] on div "Manage Plan" at bounding box center [987, 191] width 84 height 20
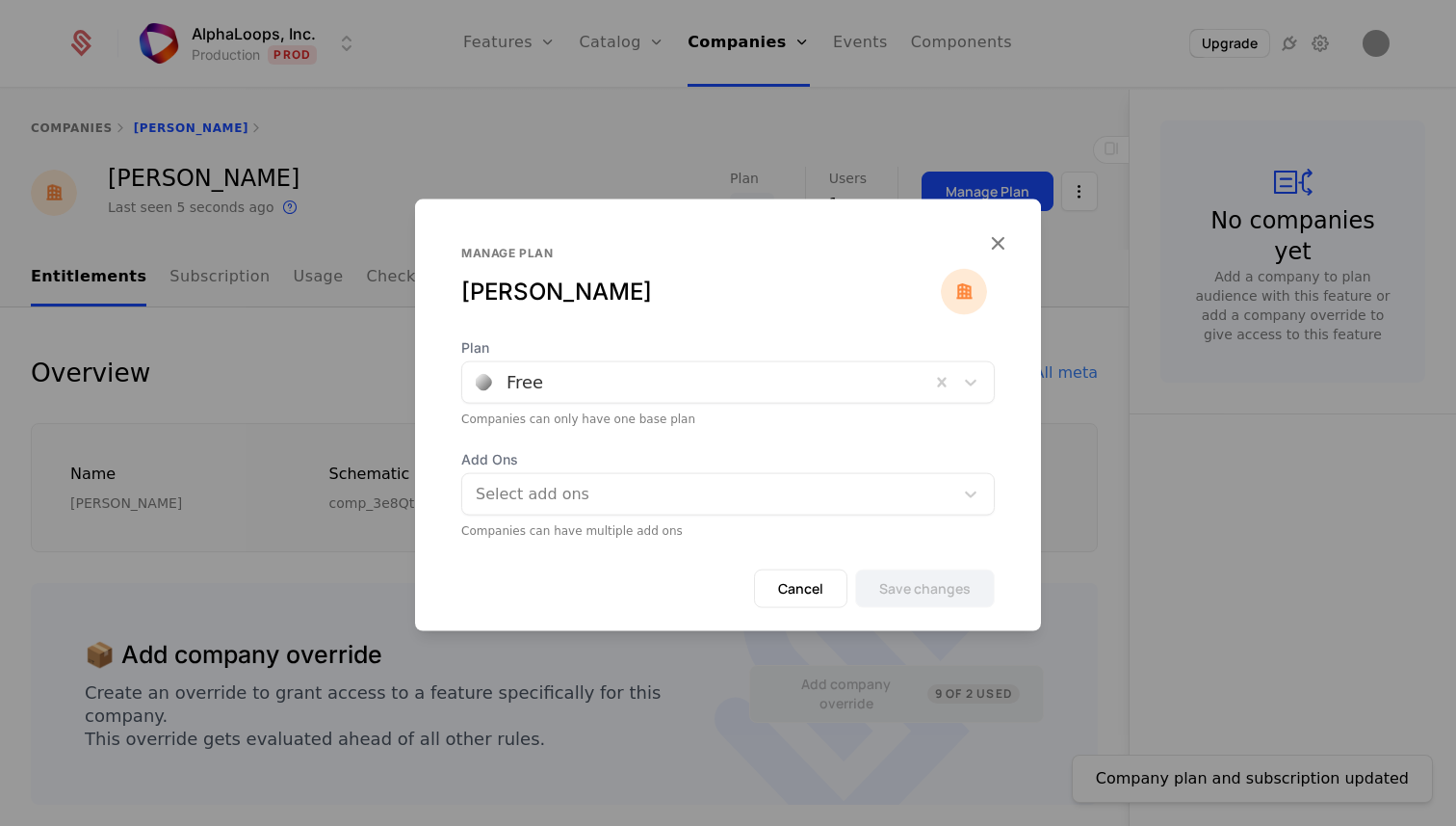
click at [646, 374] on div at bounding box center [695, 381] width 441 height 27
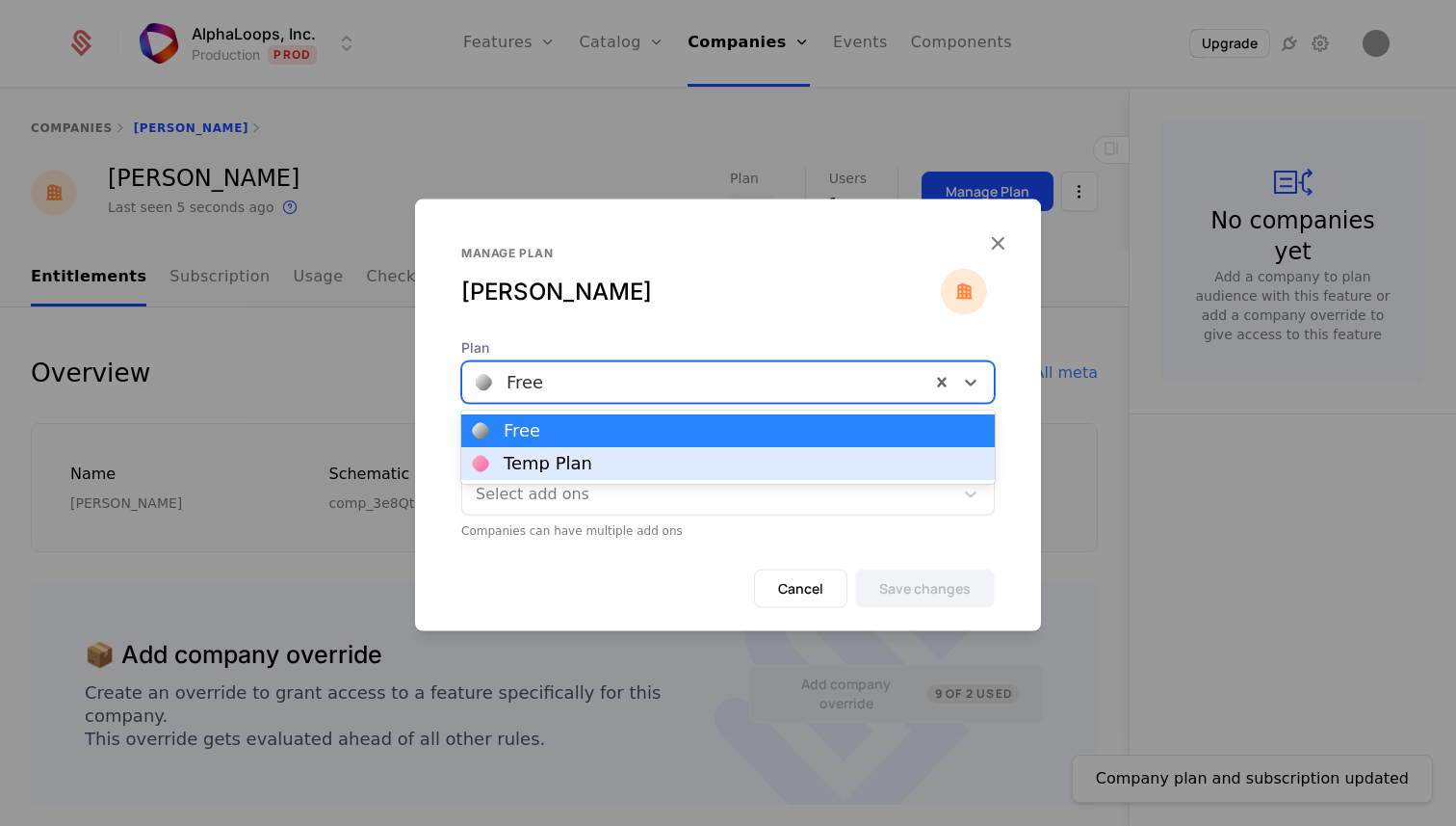
click at [623, 453] on div "Temp Plan" at bounding box center [728, 463] width 534 height 33
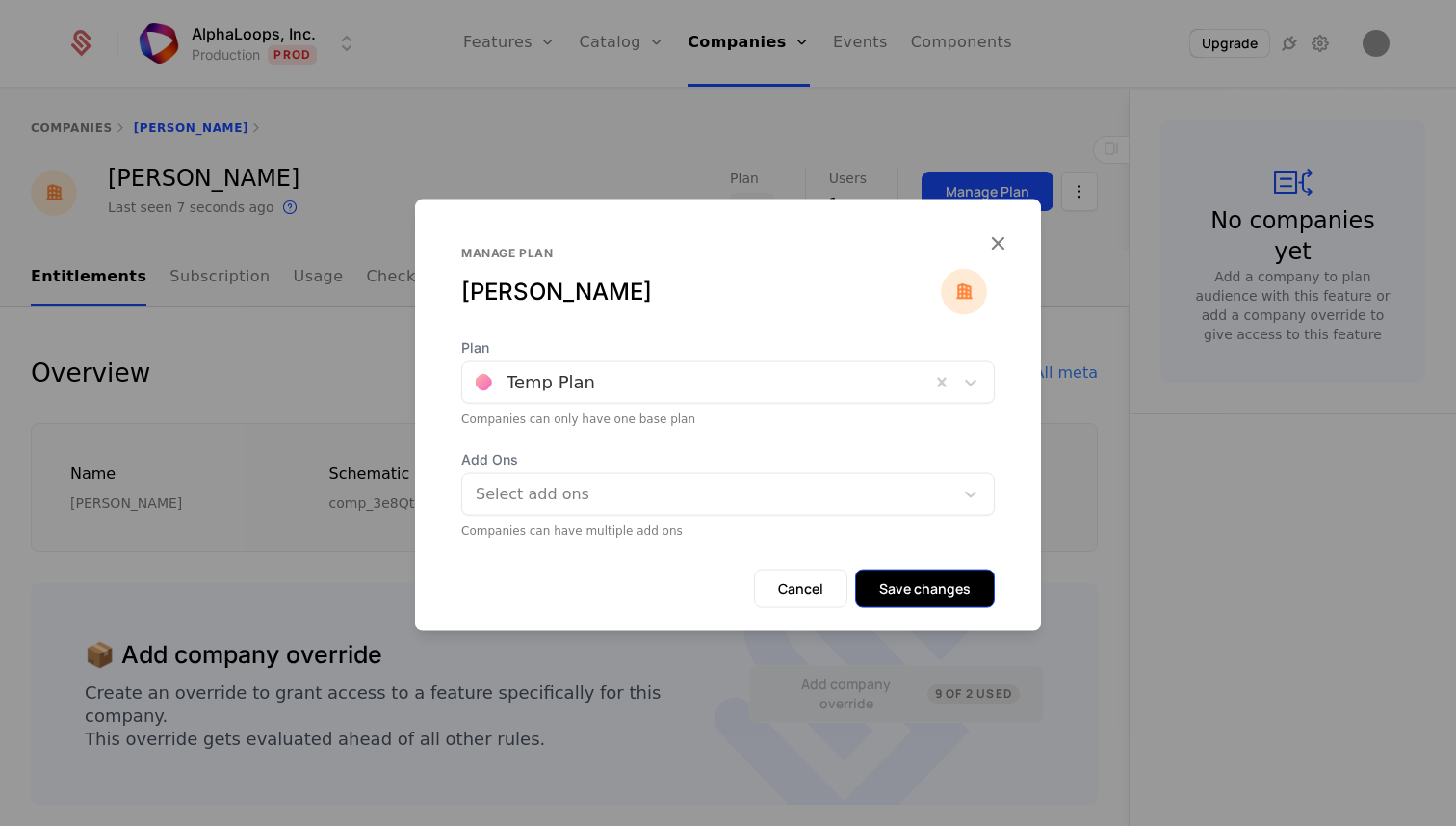
click at [938, 596] on button "Save changes" at bounding box center [925, 587] width 140 height 38
